Goal: Use online tool/utility: Utilize a website feature to perform a specific function

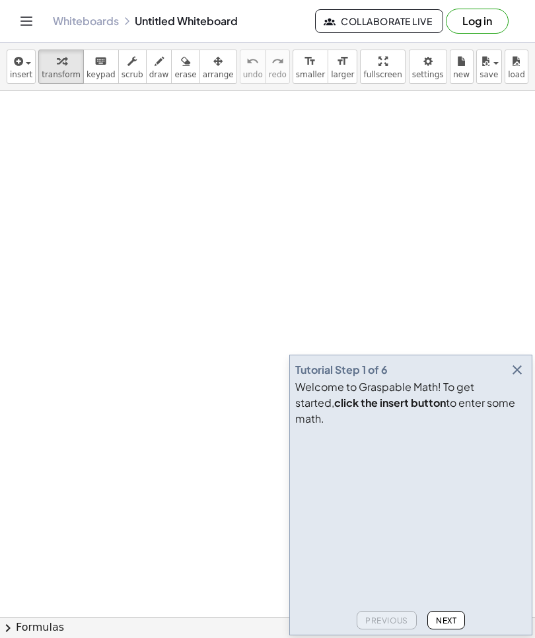
click at [526, 379] on button "button" at bounding box center [517, 369] width 18 height 18
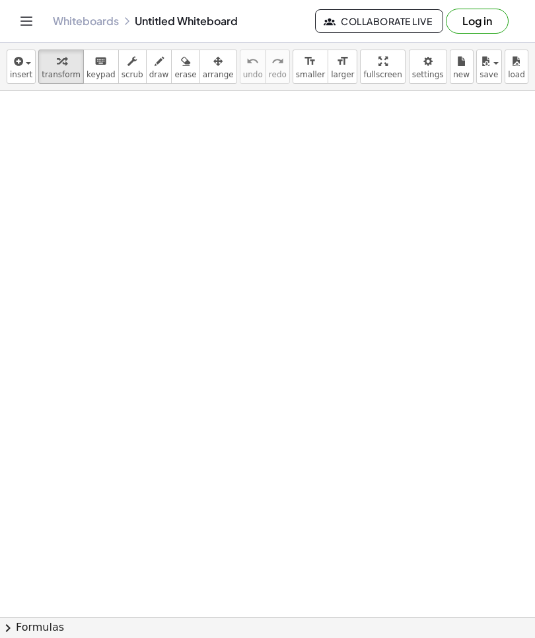
click at [20, 61] on icon "button" at bounding box center [17, 61] width 12 height 16
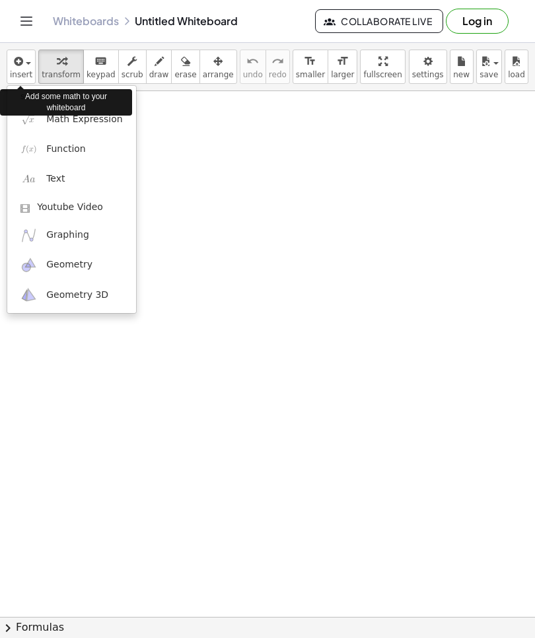
click at [63, 67] on div at bounding box center [267, 319] width 535 height 638
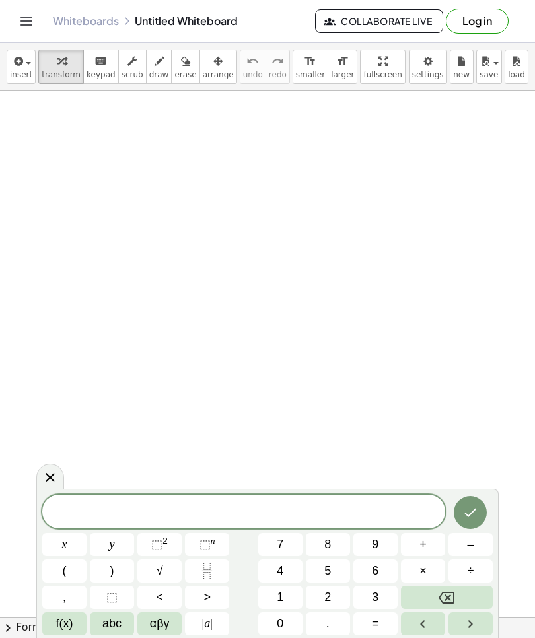
click at [73, 540] on button "x" at bounding box center [64, 544] width 44 height 23
click at [472, 547] on span "–" at bounding box center [470, 544] width 7 height 18
click at [283, 602] on span "1" at bounding box center [280, 597] width 7 height 18
click at [320, 545] on button "8" at bounding box center [328, 544] width 44 height 23
click at [378, 615] on span "=" at bounding box center [375, 624] width 7 height 18
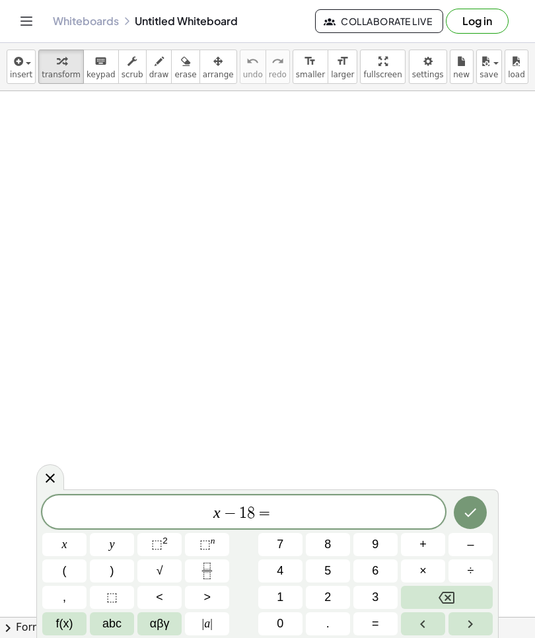
click at [327, 596] on span "2" at bounding box center [327, 597] width 7 height 18
click at [279, 600] on span "1" at bounding box center [280, 597] width 7 height 18
click at [465, 515] on icon "Done" at bounding box center [470, 512] width 16 height 16
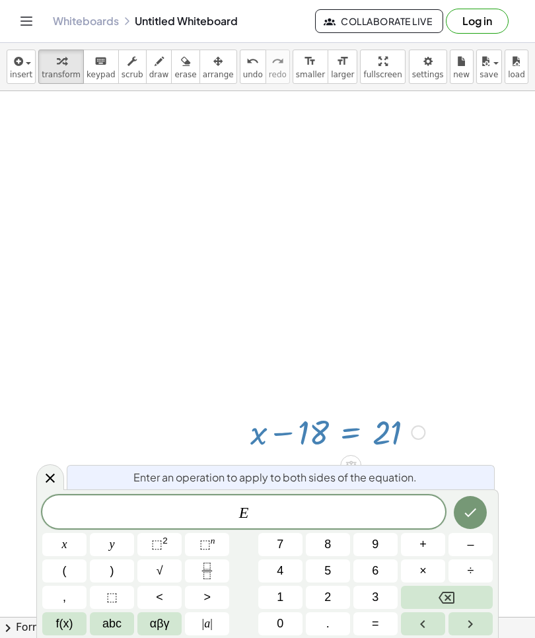
scroll to position [67, 0]
click at [469, 514] on icon "Done" at bounding box center [470, 512] width 16 height 16
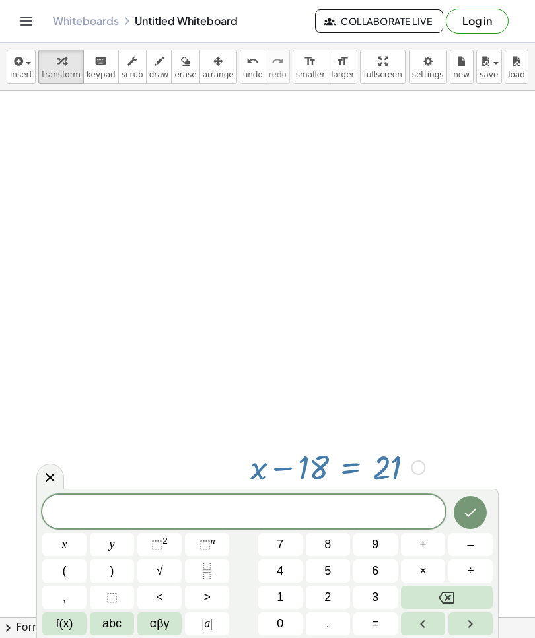
scroll to position [2, 0]
click at [48, 471] on icon at bounding box center [50, 477] width 16 height 16
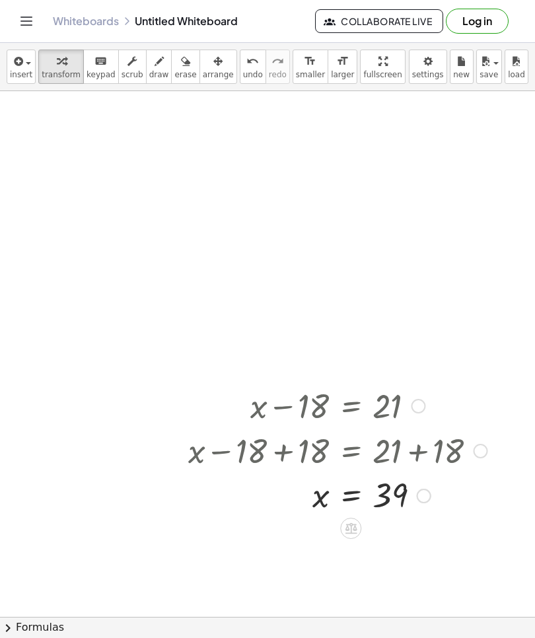
scroll to position [96, 0]
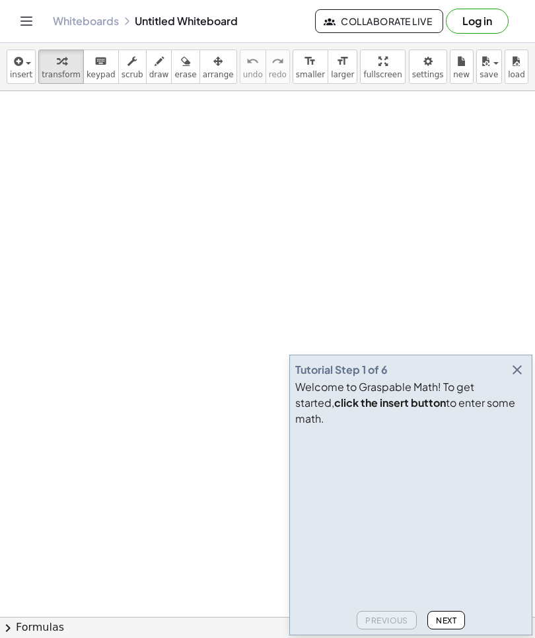
click at [516, 378] on icon "button" at bounding box center [517, 370] width 16 height 16
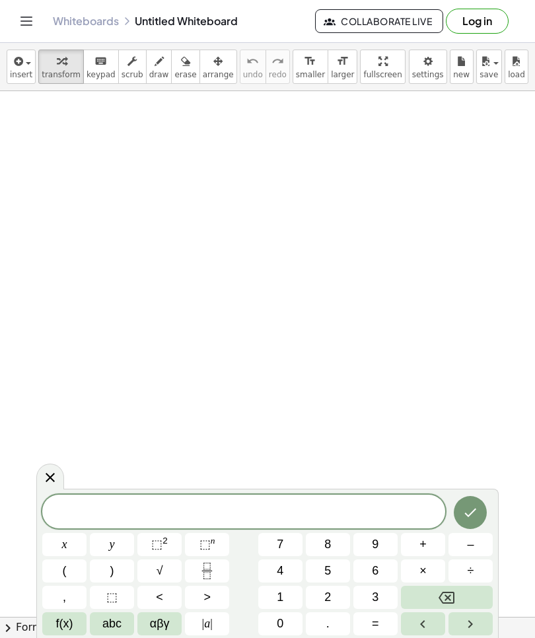
click at [73, 555] on button "x" at bounding box center [64, 544] width 44 height 23
click at [430, 545] on button "+" at bounding box center [423, 544] width 44 height 23
click at [322, 599] on button "2" at bounding box center [328, 597] width 44 height 23
click at [286, 574] on button "4" at bounding box center [280, 570] width 44 height 23
click at [375, 624] on span "=" at bounding box center [375, 624] width 7 height 18
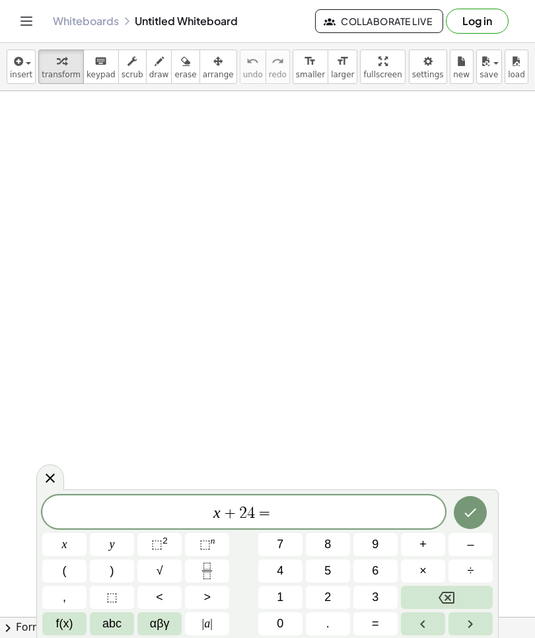
click at [331, 575] on span "5" at bounding box center [327, 571] width 7 height 18
click at [376, 574] on span "6" at bounding box center [375, 571] width 7 height 18
click at [473, 516] on icon "Done" at bounding box center [470, 512] width 16 height 16
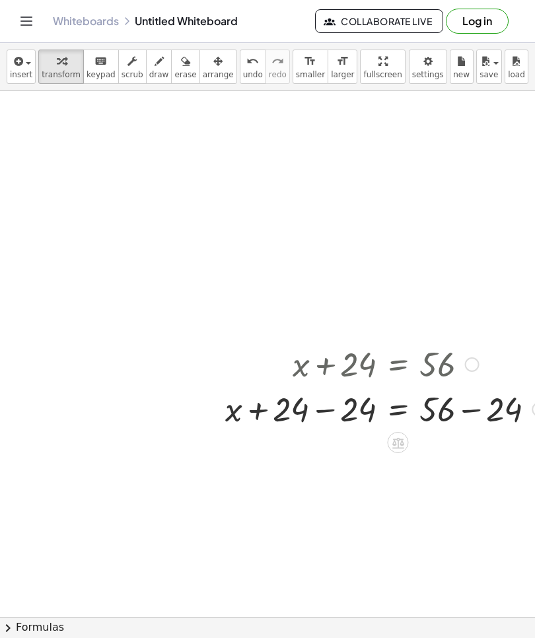
scroll to position [0, 254]
